Goal: Check status: Check status

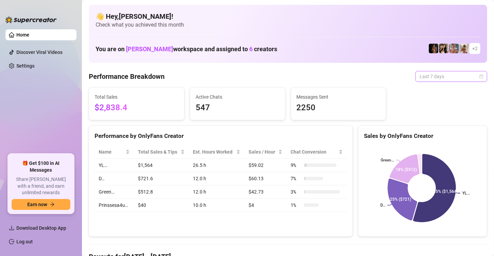
click at [481, 75] on div "Last 7 days" at bounding box center [451, 76] width 72 height 11
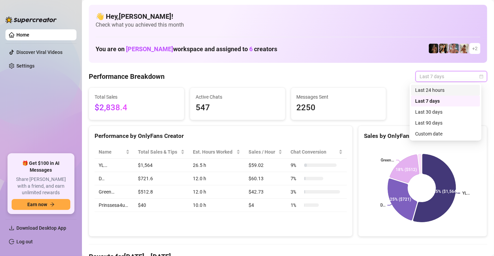
click at [458, 90] on div "Last 24 hours" at bounding box center [445, 90] width 61 height 8
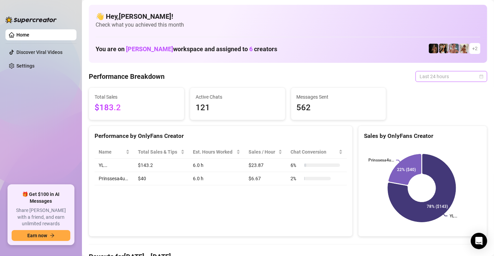
click at [452, 73] on span "Last 24 hours" at bounding box center [450, 76] width 63 height 10
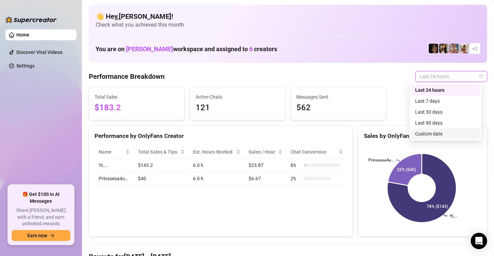
click at [448, 137] on div "Custom date" at bounding box center [445, 134] width 61 height 8
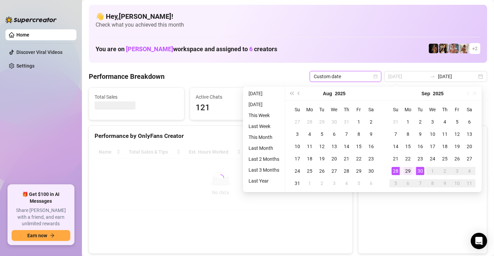
type input "[DATE]"
click at [411, 170] on div "29" at bounding box center [408, 171] width 8 height 8
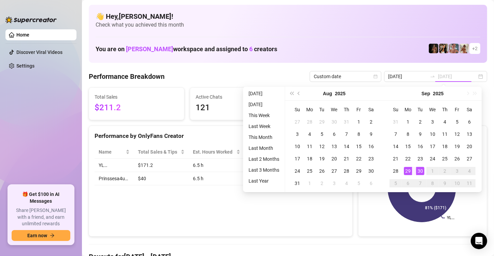
click at [411, 170] on div "29" at bounding box center [408, 171] width 8 height 8
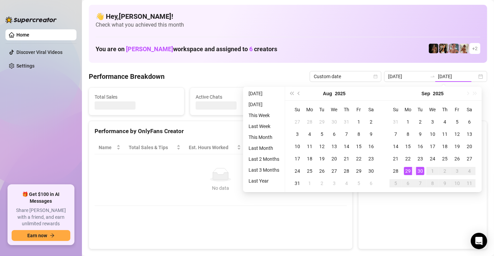
type input "[DATE]"
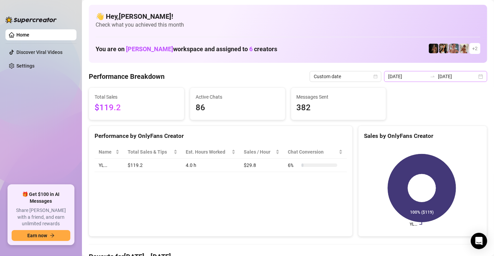
click at [477, 76] on div "[DATE] [DATE]" at bounding box center [435, 76] width 103 height 11
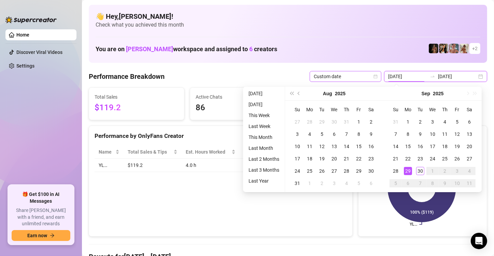
click at [380, 75] on div "Custom date" at bounding box center [346, 76] width 72 height 11
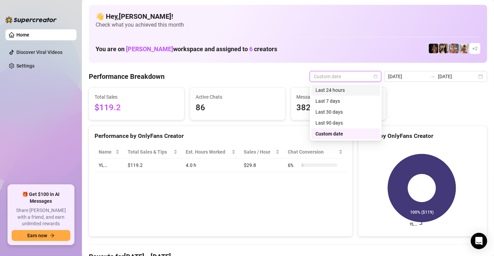
click at [362, 93] on div "Last 24 hours" at bounding box center [345, 90] width 61 height 8
